Goal: Transaction & Acquisition: Download file/media

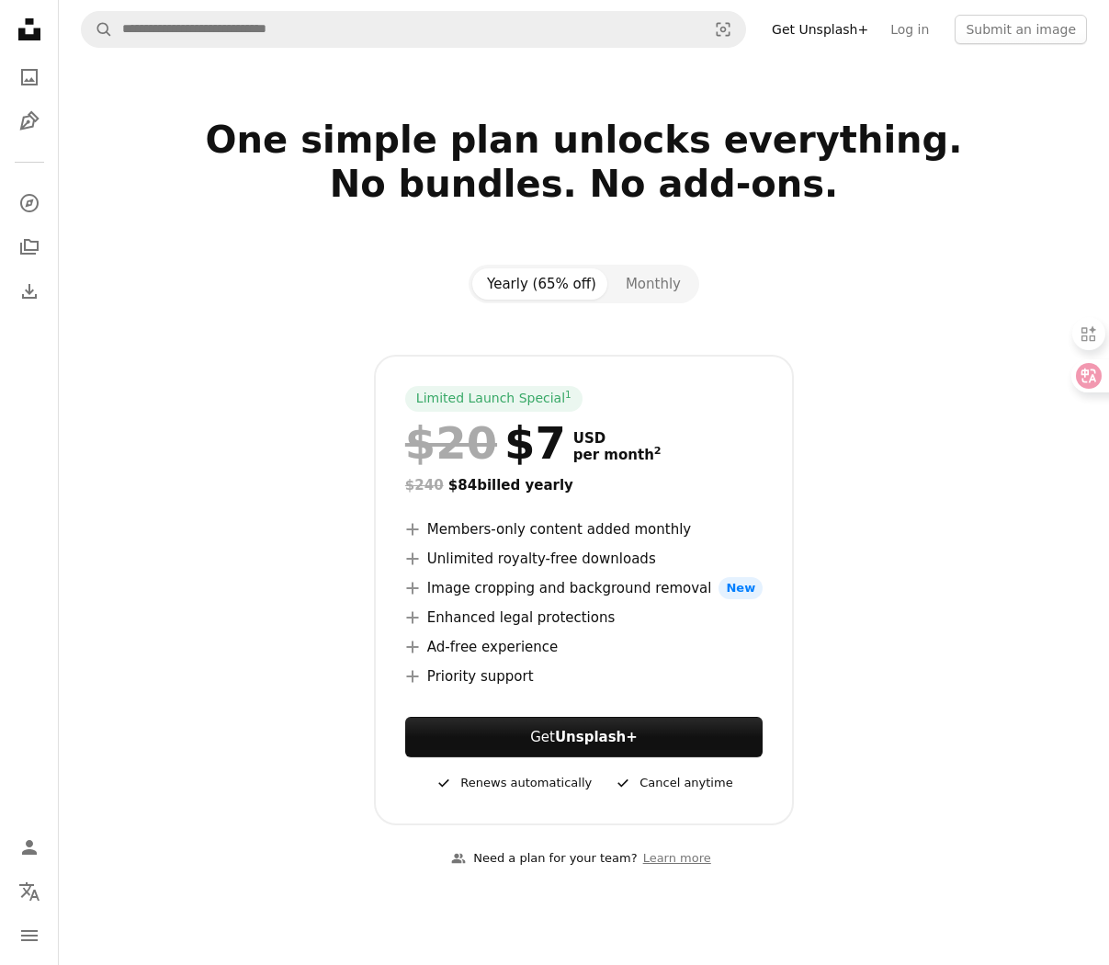
click at [852, 23] on link "Get Unsplash+" at bounding box center [820, 29] width 118 height 29
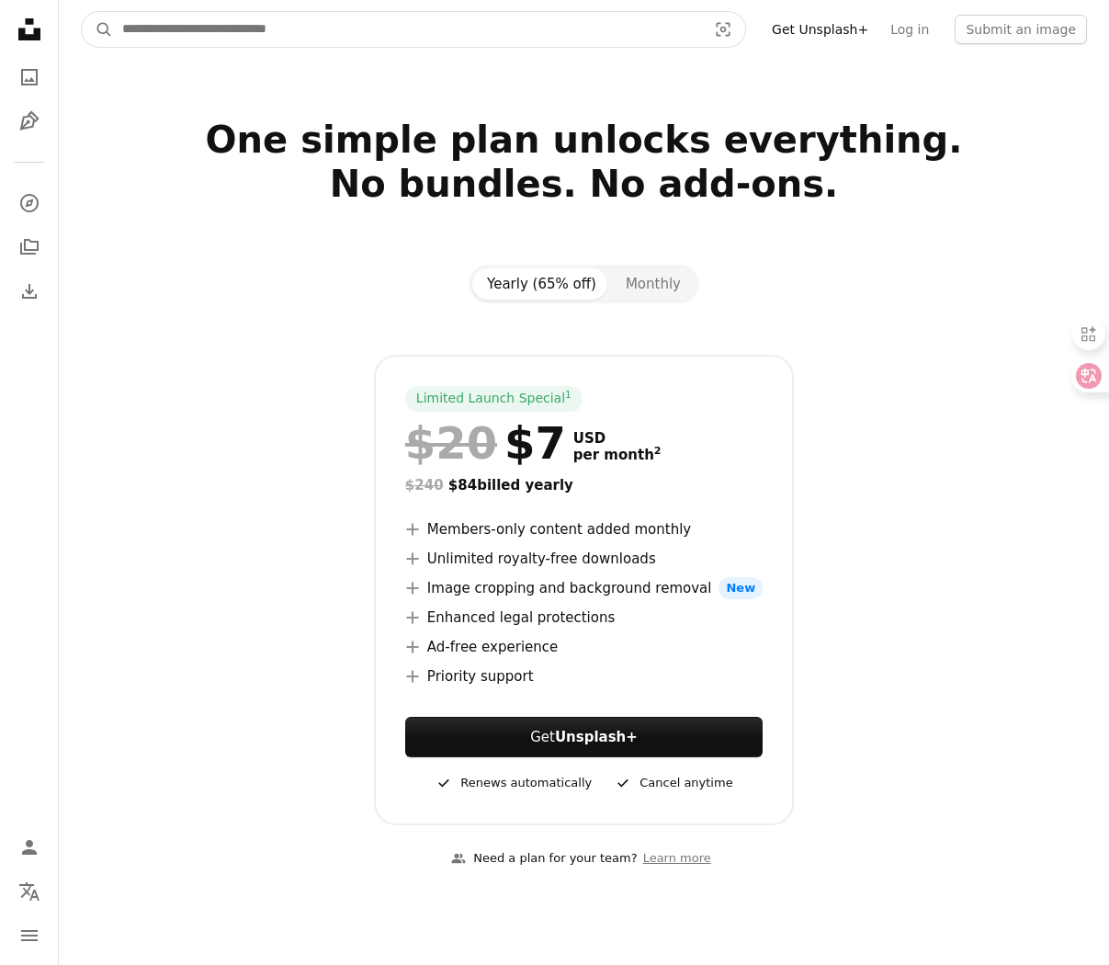
click at [646, 29] on input "Find visuals sitewide" at bounding box center [407, 29] width 588 height 35
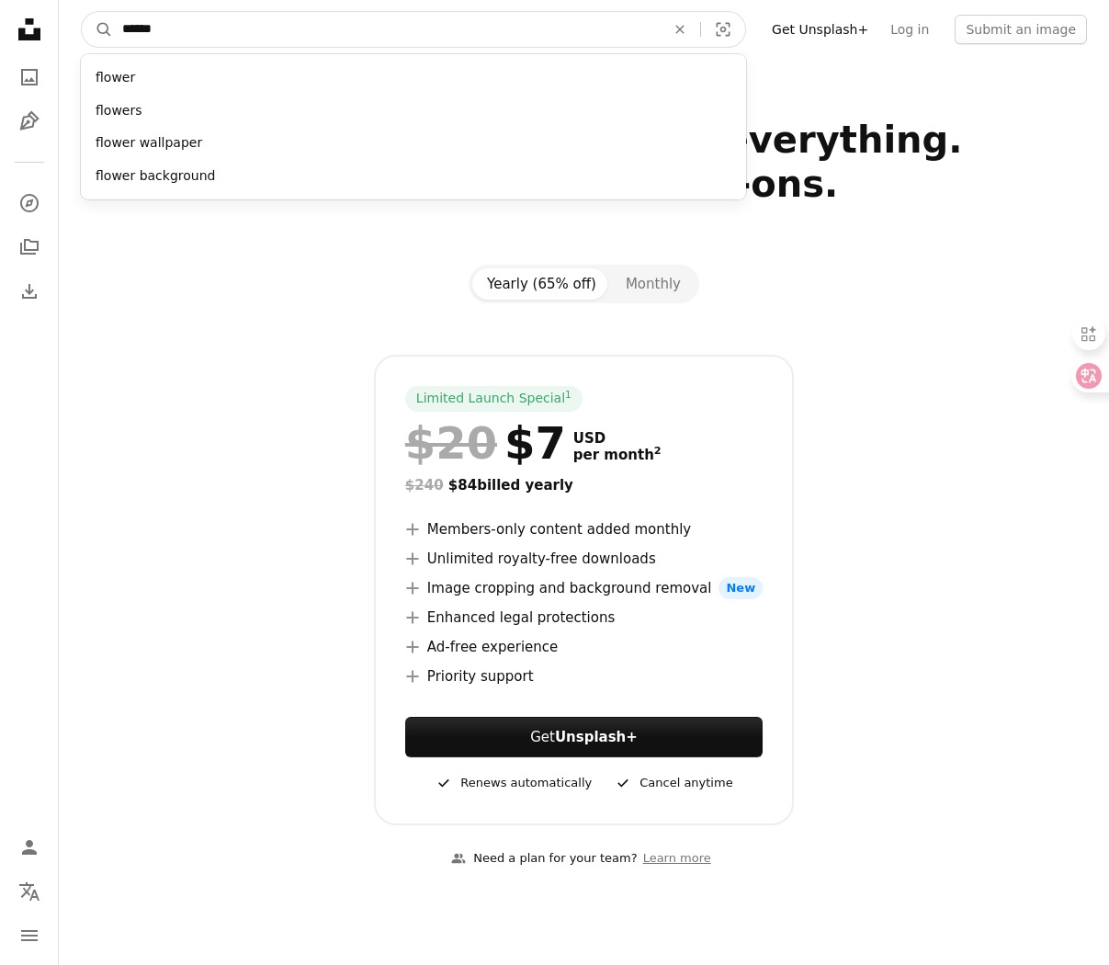
type input "******"
click at [82, 12] on button "A magnifying glass" at bounding box center [97, 29] width 31 height 35
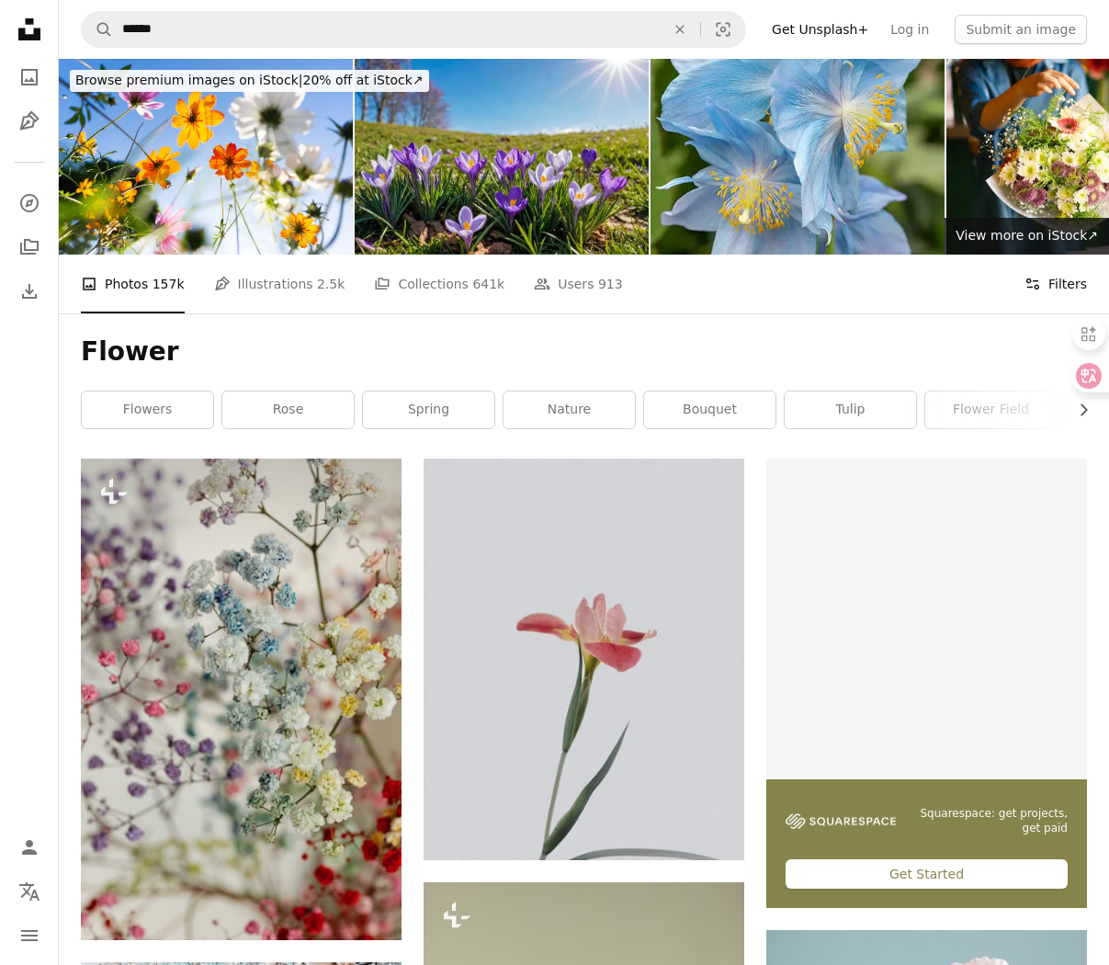
click at [1057, 254] on button "Filters Filters" at bounding box center [1055, 283] width 62 height 59
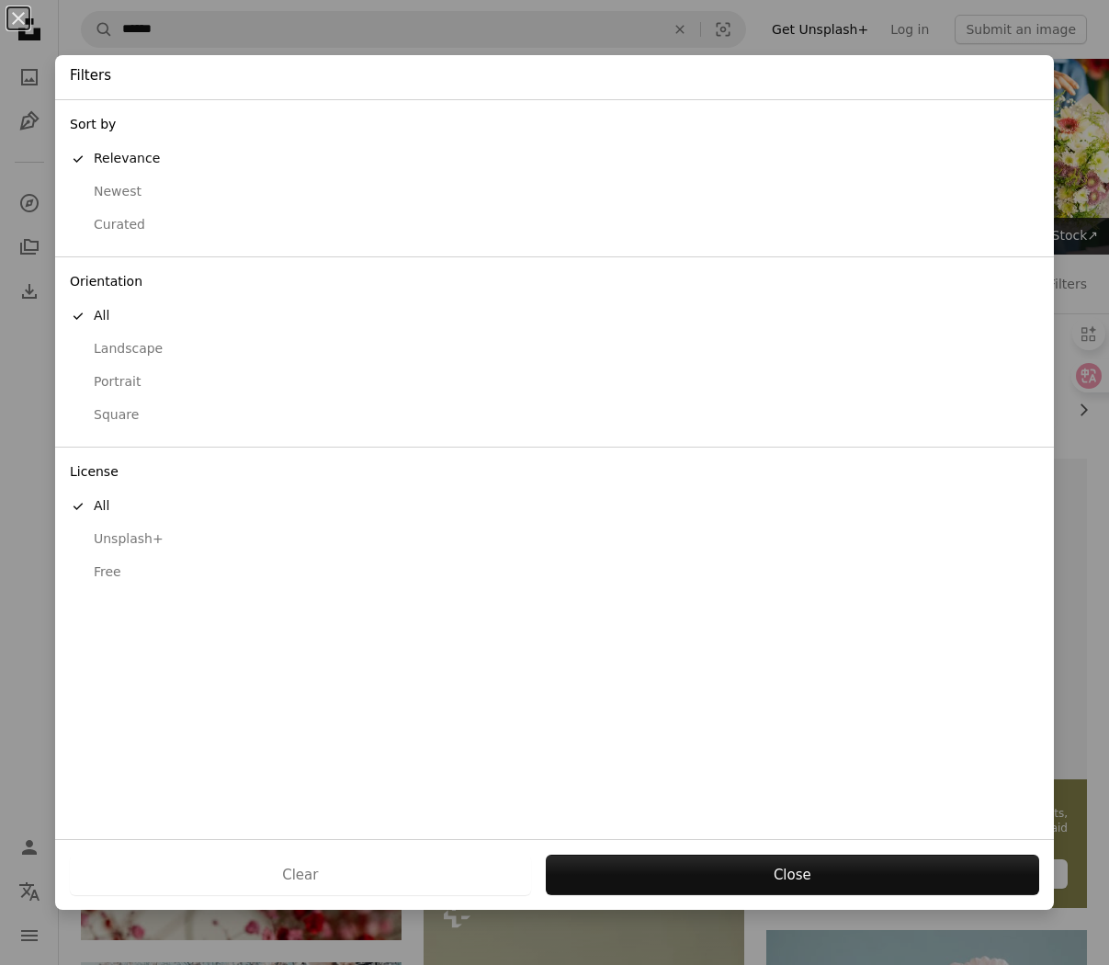
click at [100, 561] on button "Free" at bounding box center [554, 572] width 998 height 33
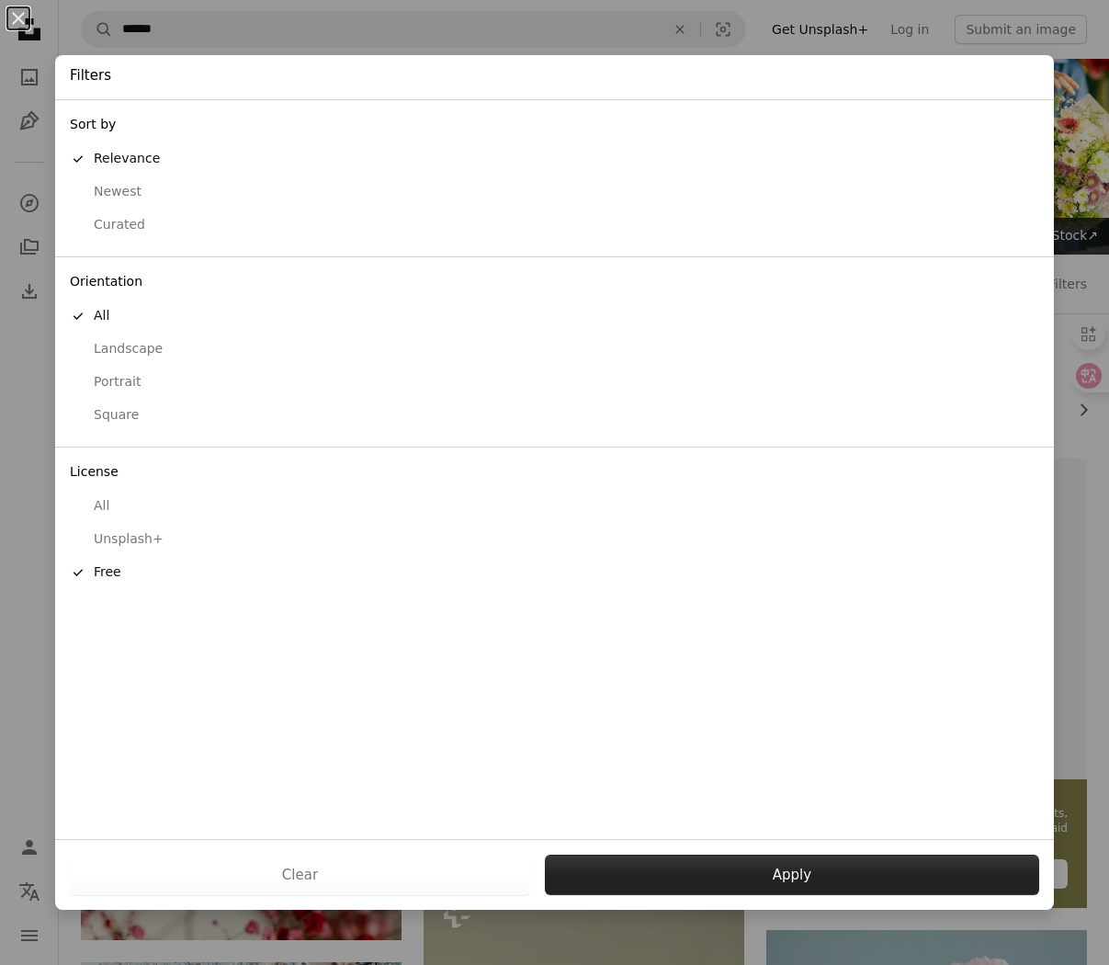
click at [770, 884] on button "Apply" at bounding box center [792, 874] width 494 height 40
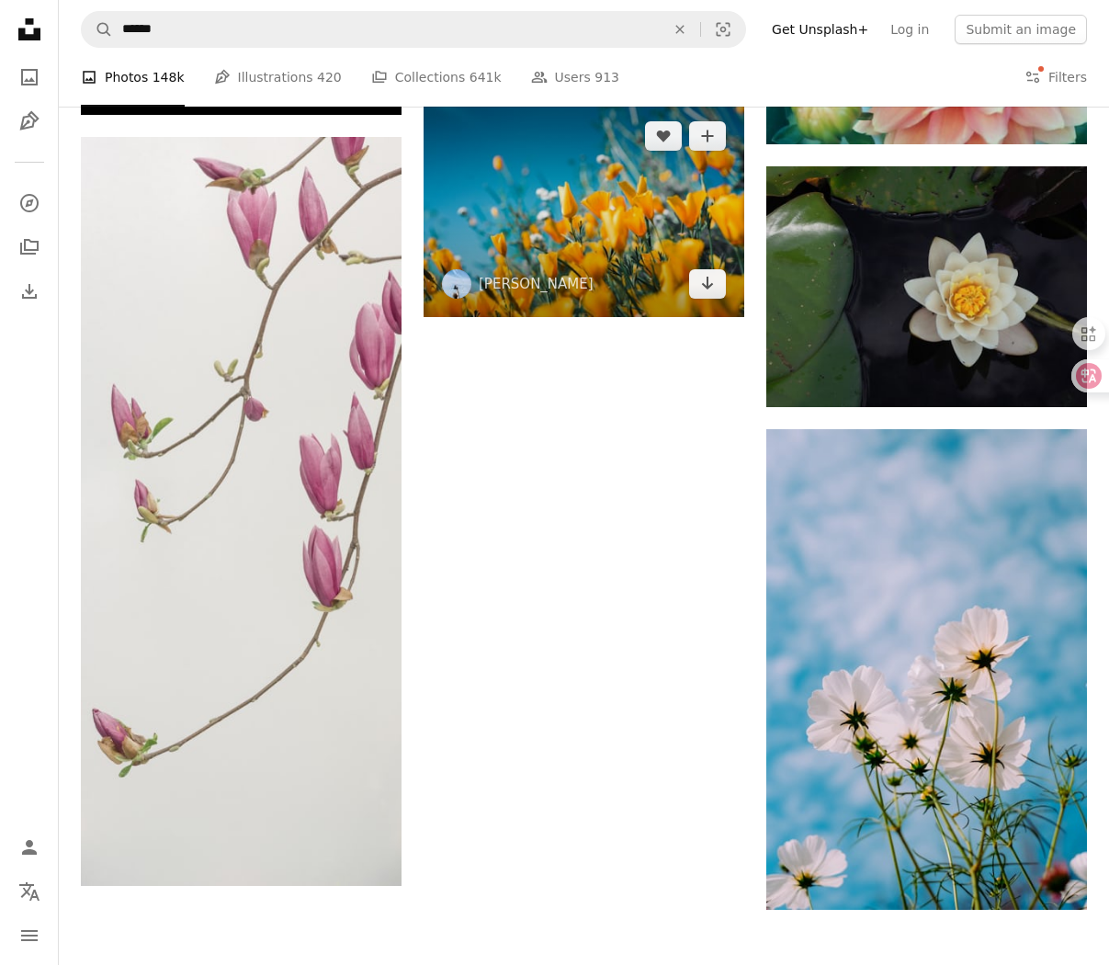
scroll to position [2891, 0]
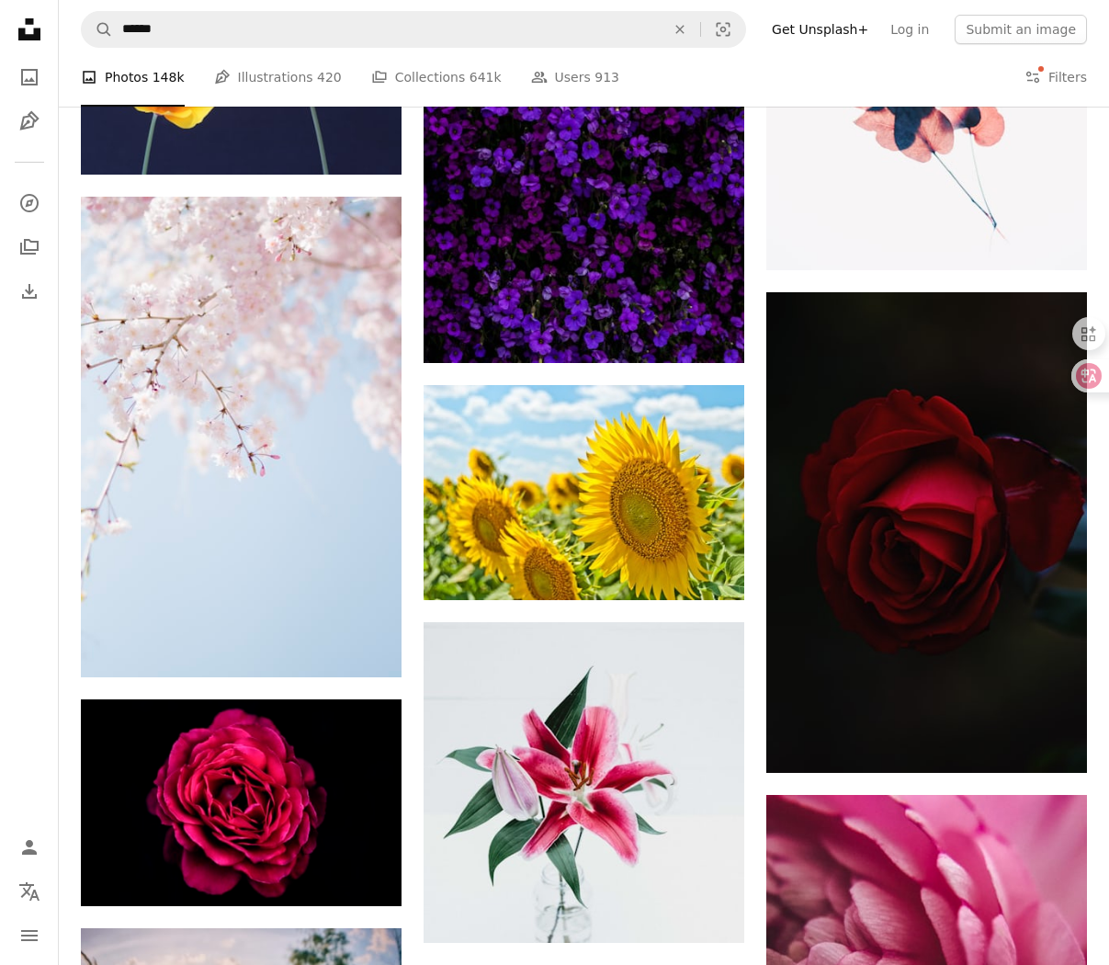
scroll to position [15701, 0]
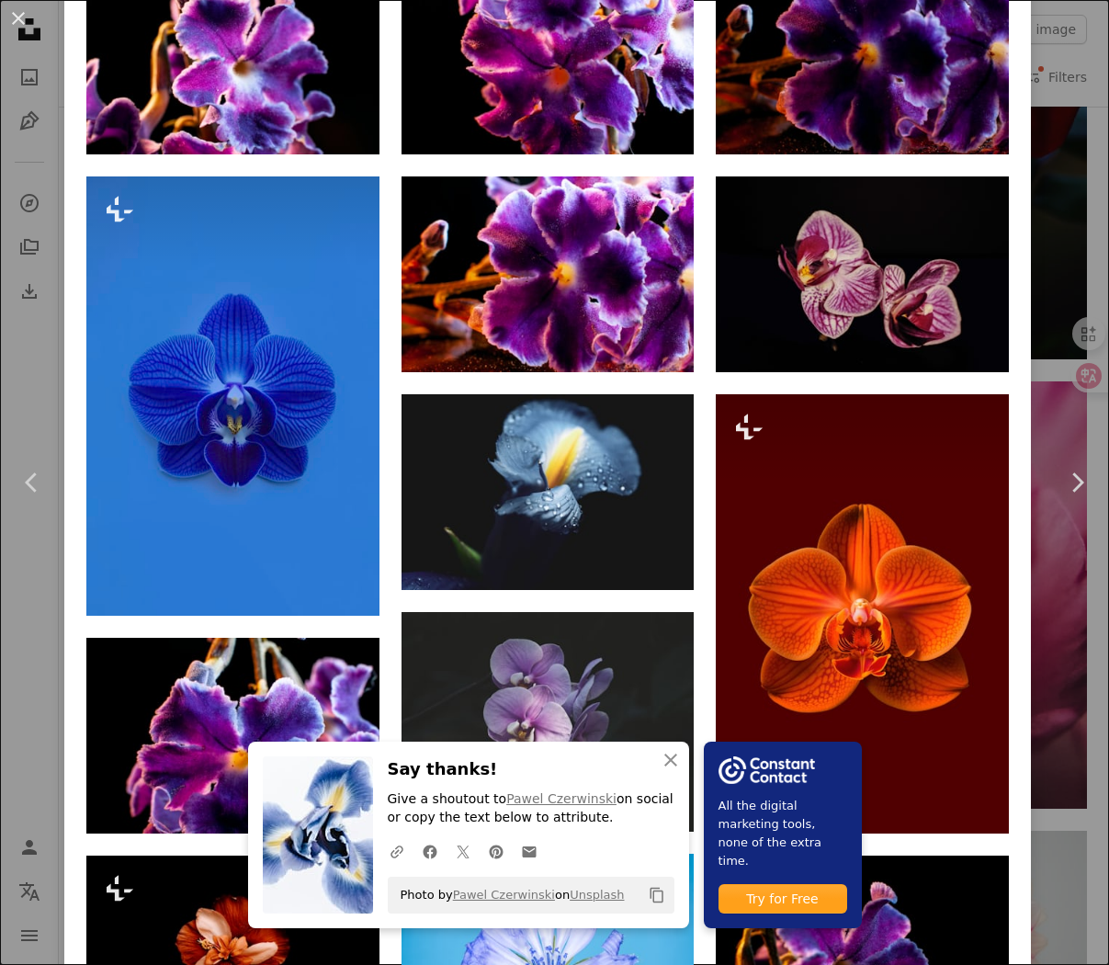
scroll to position [1966, 0]
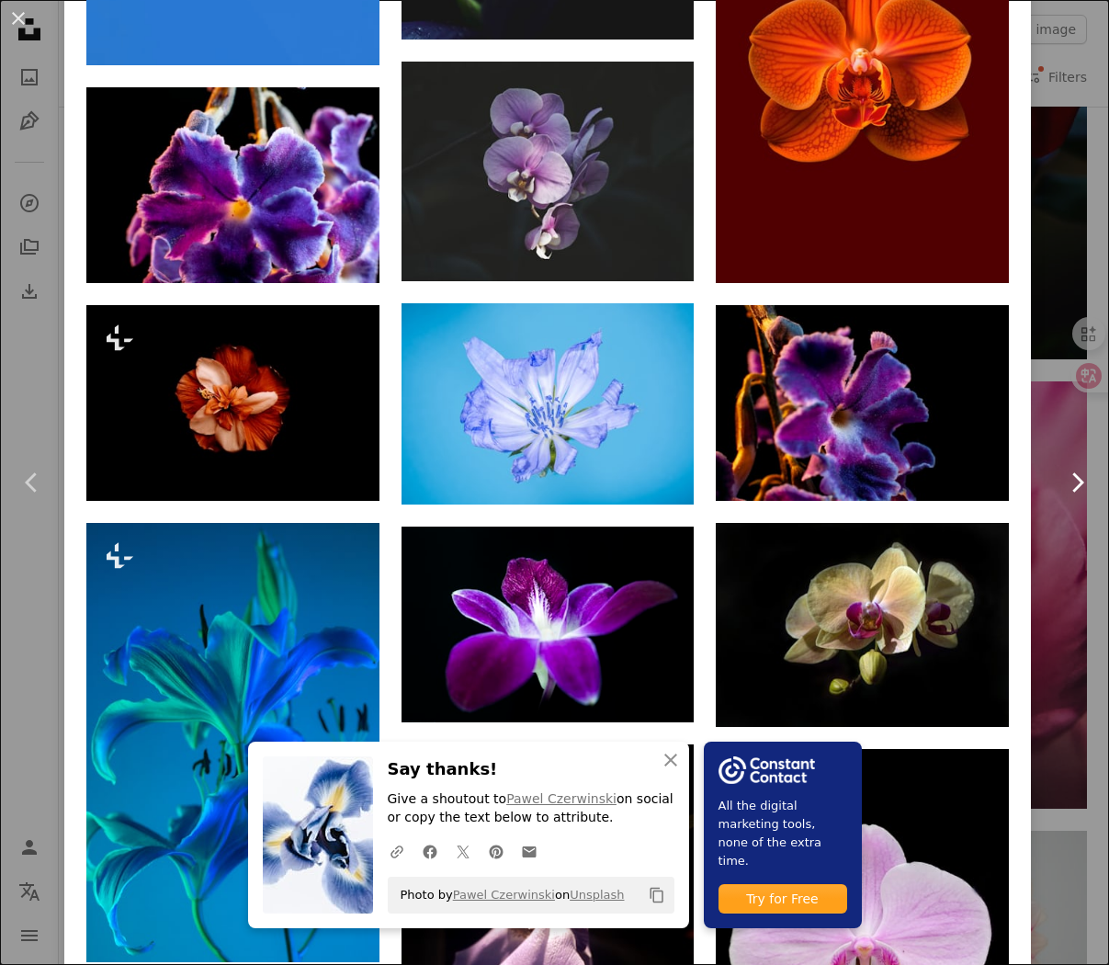
click at [1063, 526] on link "Chevron right" at bounding box center [1076, 482] width 64 height 176
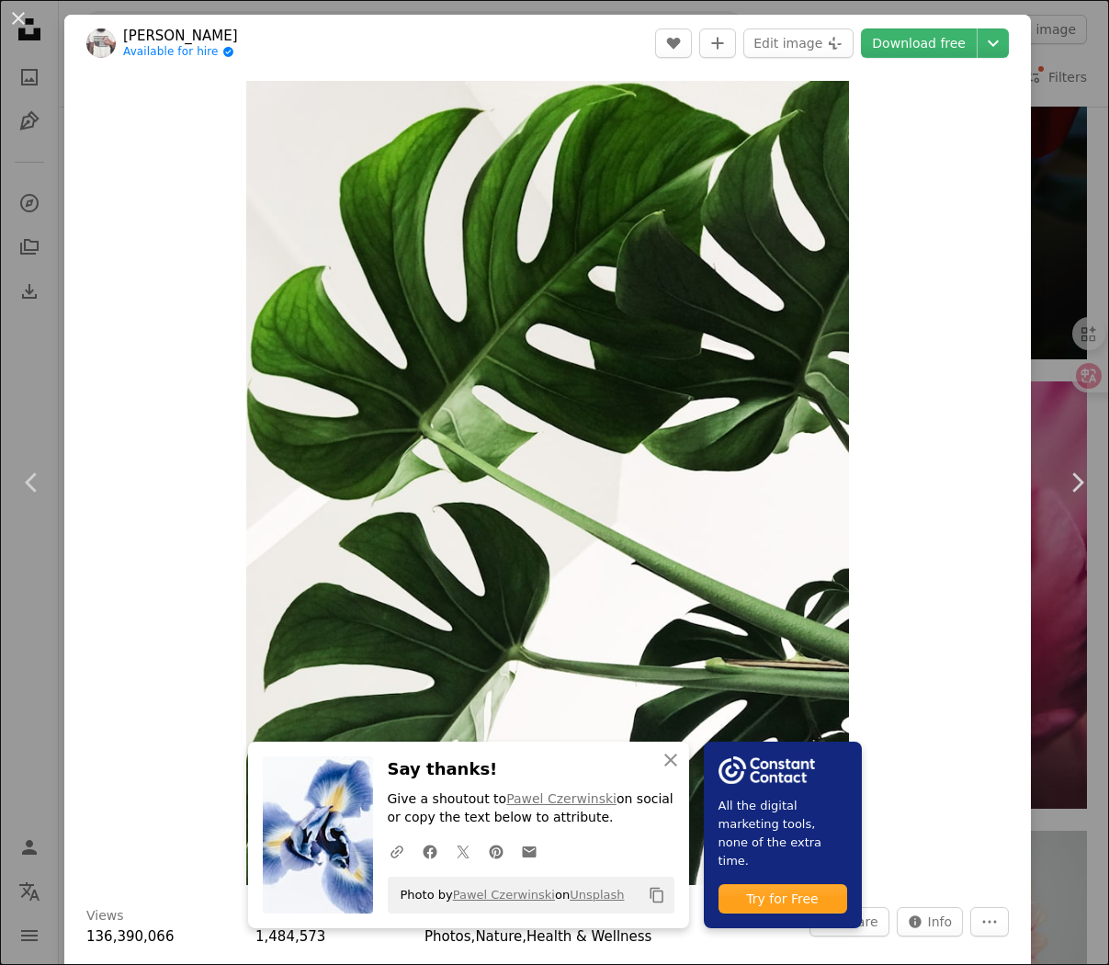
scroll to position [24, 0]
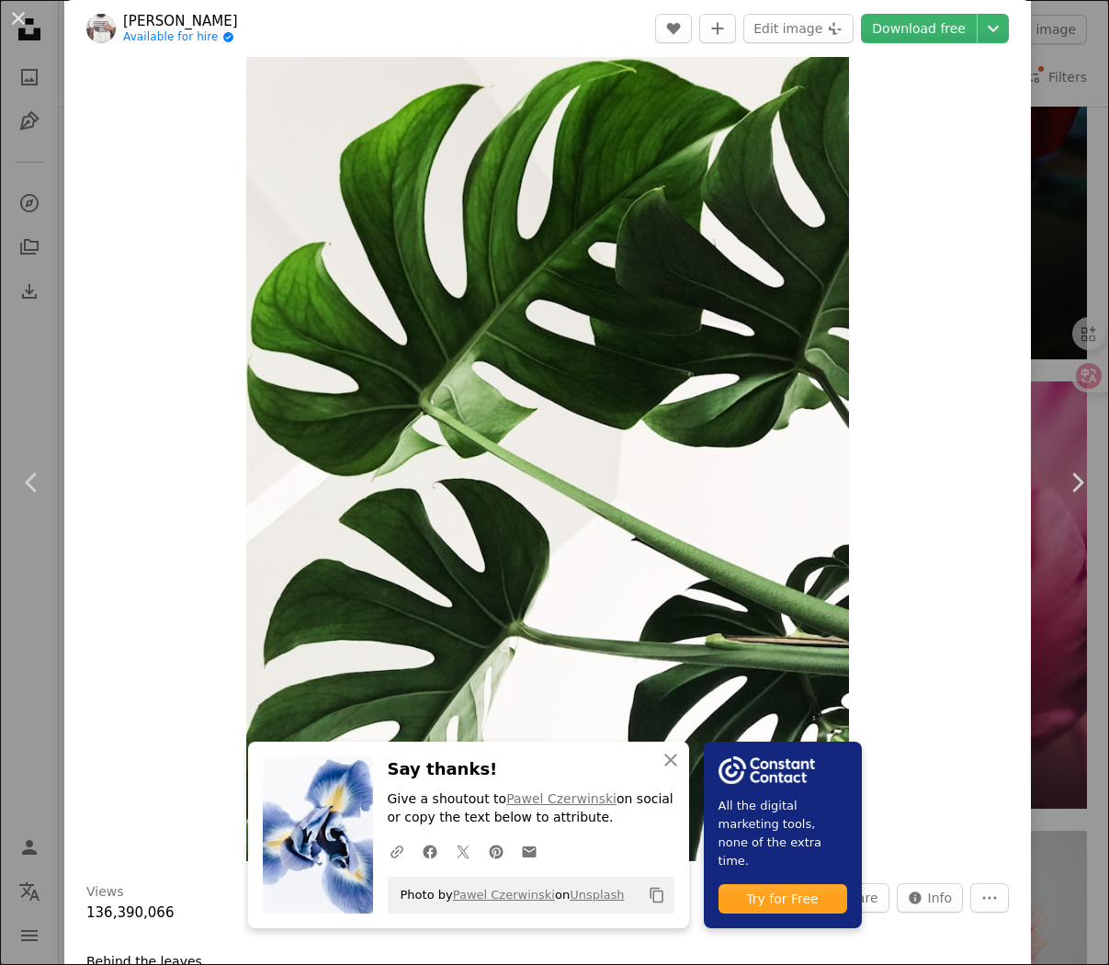
click at [1031, 60] on div "Zoom in" at bounding box center [547, 459] width 966 height 822
click at [1053, 60] on div "An X shape Chevron left Chevron right An X shape Close Say thanks! Give a shout…" at bounding box center [554, 482] width 1109 height 965
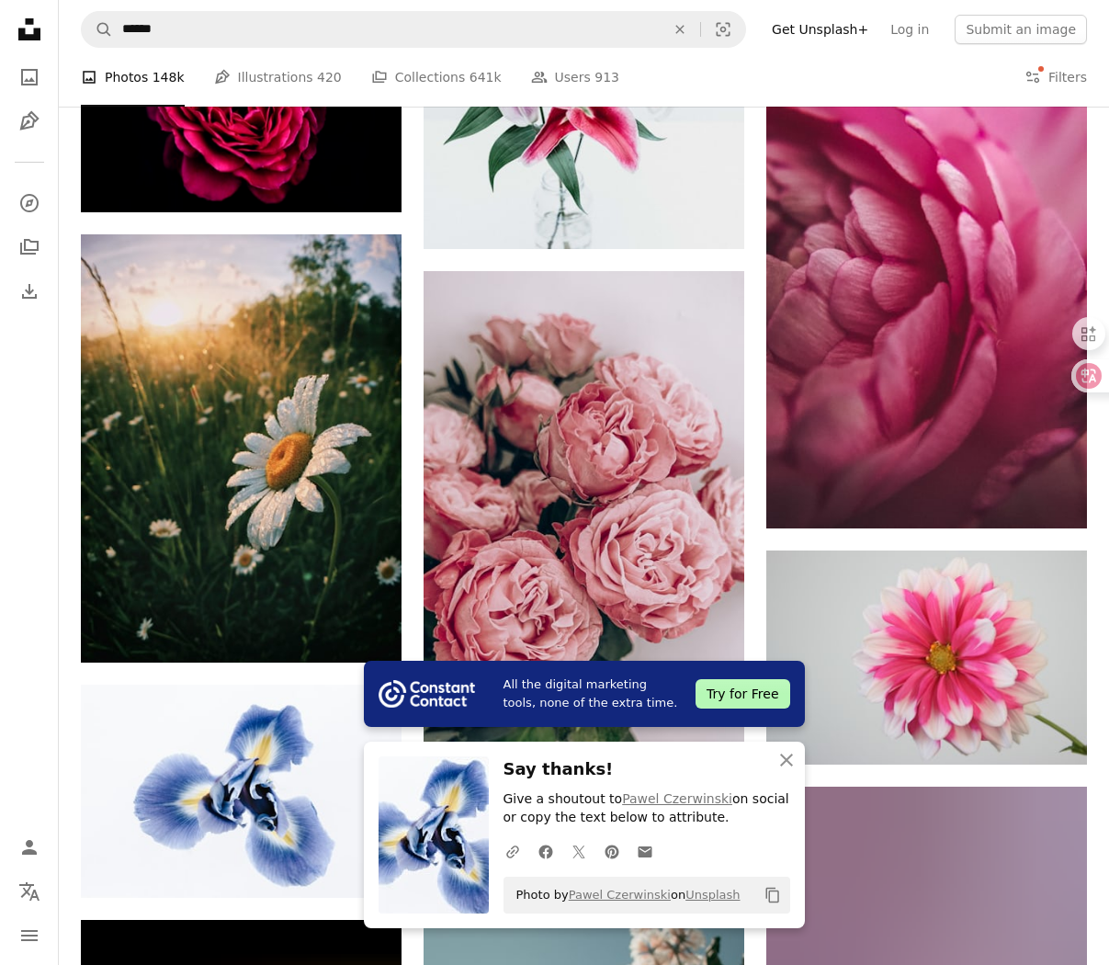
scroll to position [16371, 0]
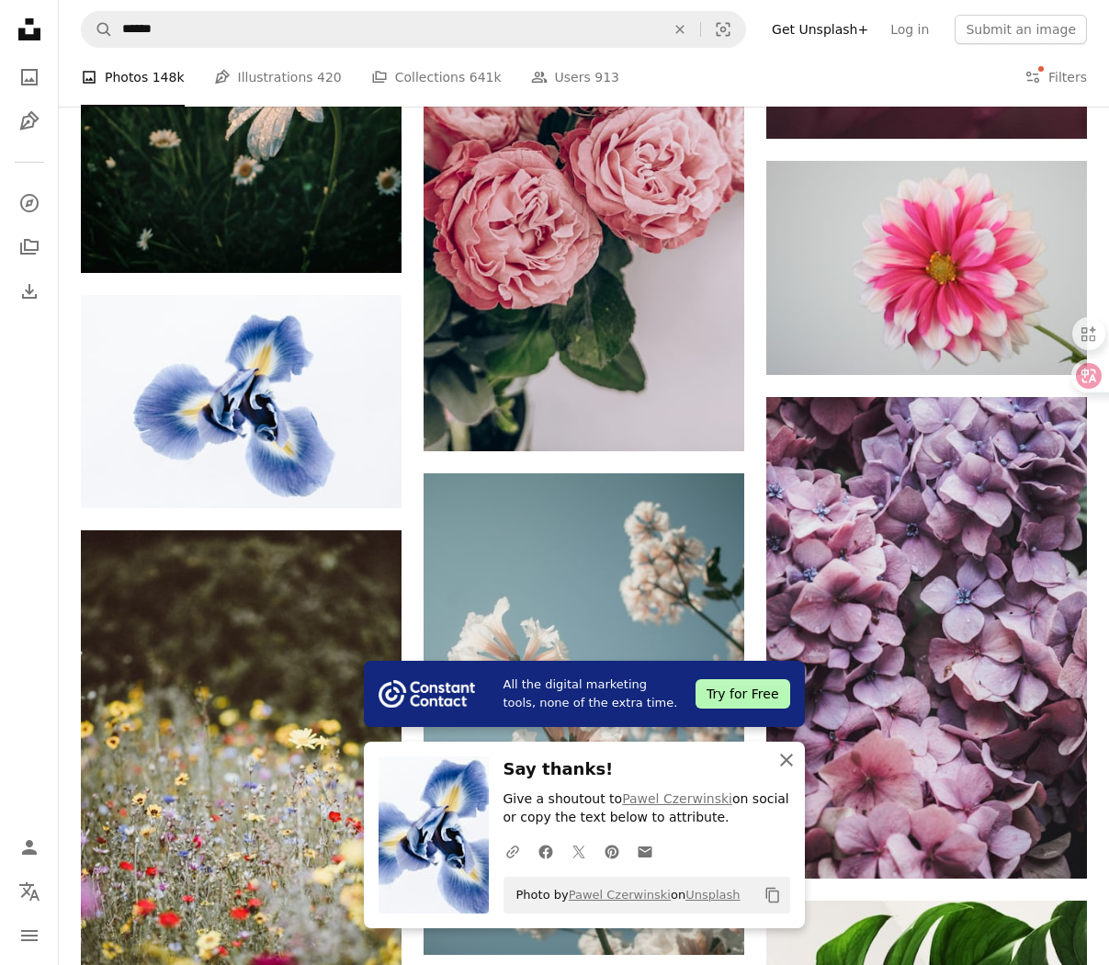
click at [790, 761] on icon "An X shape" at bounding box center [786, 760] width 22 height 22
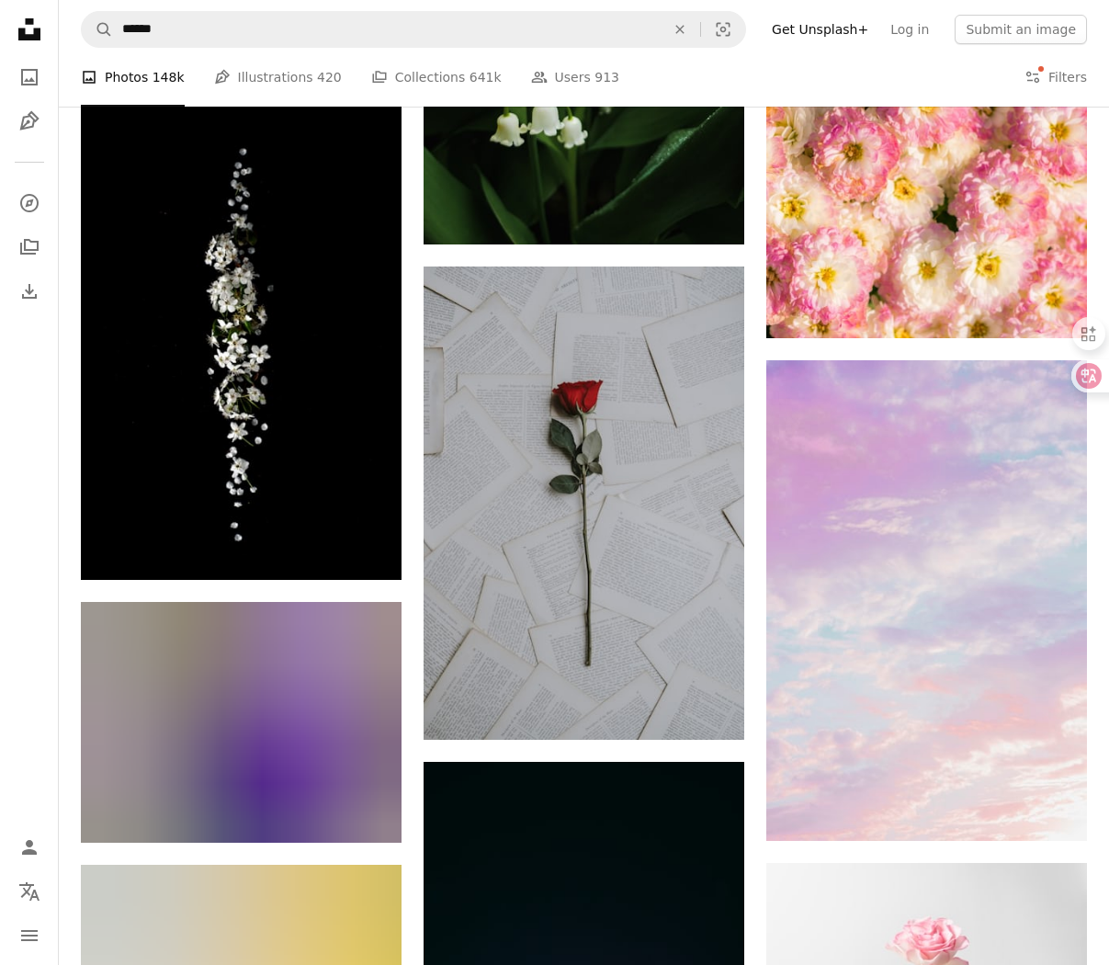
scroll to position [21833, 0]
